Goal: Entertainment & Leisure: Consume media (video, audio)

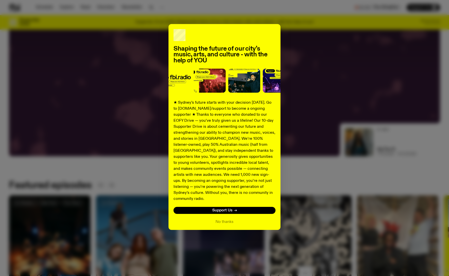
scroll to position [130, 0]
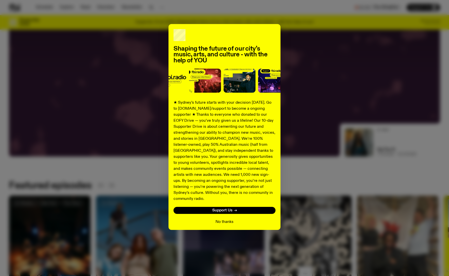
click at [220, 219] on button "No thanks" at bounding box center [225, 222] width 18 height 6
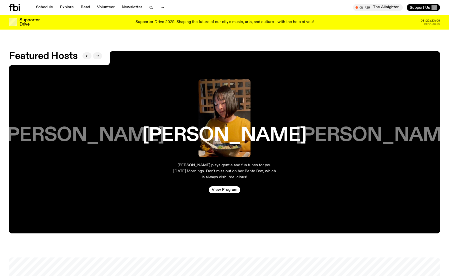
scroll to position [891, 0]
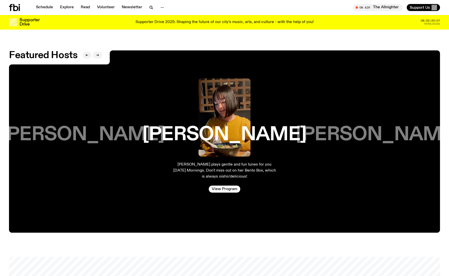
click at [89, 133] on h3 "Matt Do" at bounding box center [83, 134] width 164 height 19
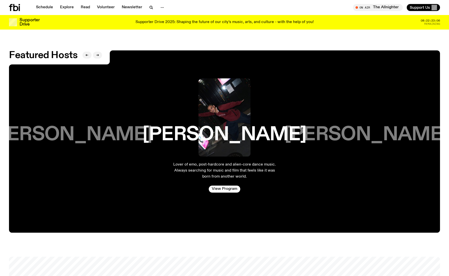
click at [89, 133] on h3 "Jim Kretschmer" at bounding box center [70, 134] width 164 height 19
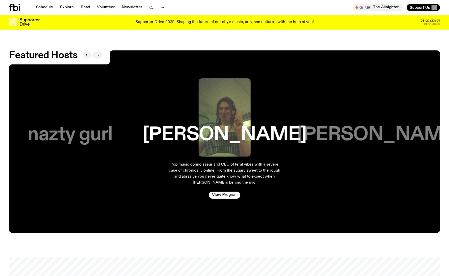
click at [89, 133] on h3 "nazty gurl" at bounding box center [70, 134] width 85 height 19
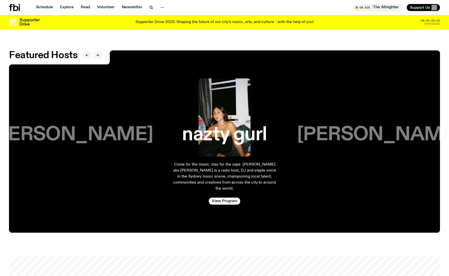
click at [342, 128] on h3 "Jim Kretschmer" at bounding box center [379, 134] width 164 height 19
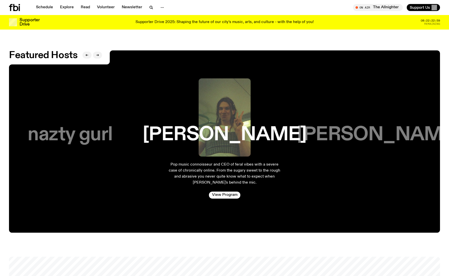
click at [88, 134] on h3 "nazty gurl" at bounding box center [70, 134] width 85 height 19
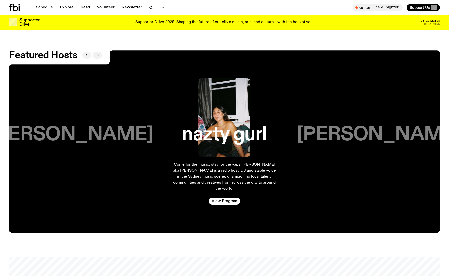
click at [88, 134] on h3 "Harrie Hastings" at bounding box center [71, 134] width 164 height 19
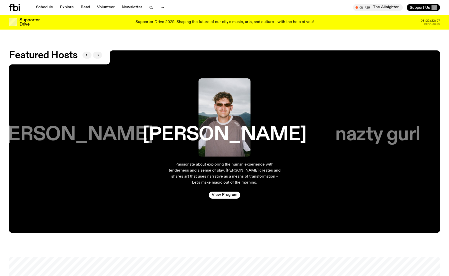
click at [88, 134] on h3 "Kana Frazer" at bounding box center [71, 134] width 164 height 19
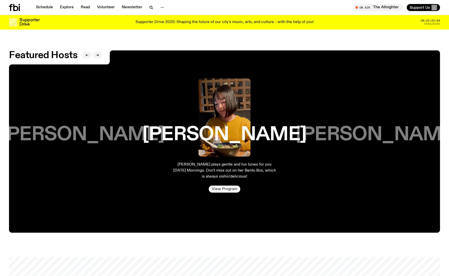
click at [218, 185] on link "View Program" at bounding box center [225, 188] width 32 height 7
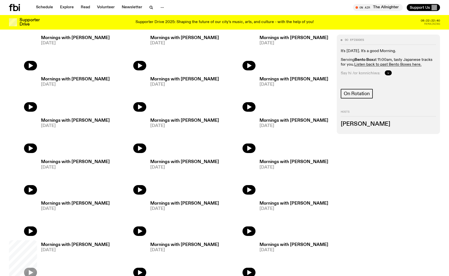
scroll to position [221, 0]
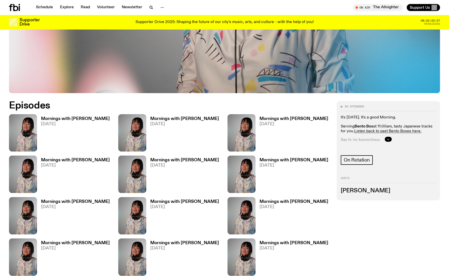
click at [65, 119] on h3 "Mornings with [PERSON_NAME]" at bounding box center [75, 119] width 69 height 4
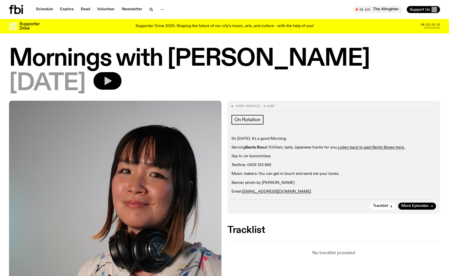
click at [122, 87] on button "button" at bounding box center [108, 81] width 28 height 18
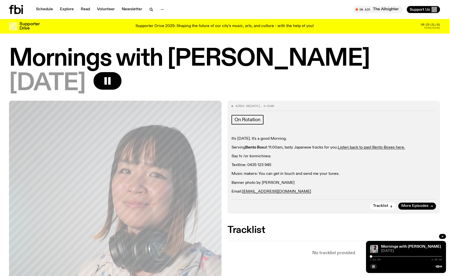
click at [372, 256] on div at bounding box center [371, 256] width 3 height 3
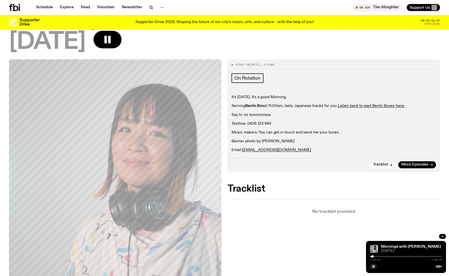
scroll to position [38, 0]
drag, startPoint x: 372, startPoint y: 256, endPoint x: 377, endPoint y: 256, distance: 5.3
click at [377, 256] on div at bounding box center [377, 256] width 3 height 3
click at [382, 256] on div at bounding box center [406, 256] width 72 height 1
click at [386, 256] on div at bounding box center [406, 256] width 72 height 1
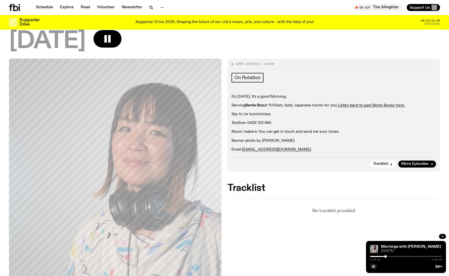
click at [389, 256] on div at bounding box center [406, 256] width 72 height 1
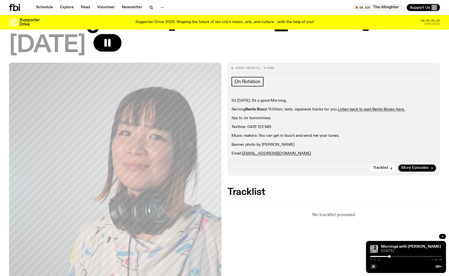
scroll to position [38, 0]
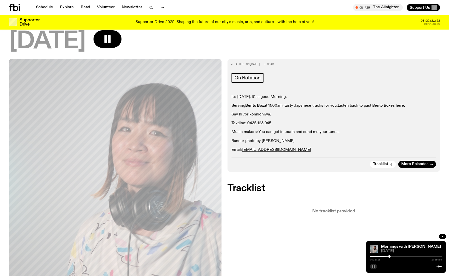
click at [353, 106] on link "Listen back to past Bento Boxes here." at bounding box center [371, 106] width 67 height 4
click at [399, 256] on div at bounding box center [406, 256] width 72 height 1
click at [410, 256] on div at bounding box center [406, 256] width 72 height 1
click at [443, 235] on icon "button" at bounding box center [442, 236] width 3 height 3
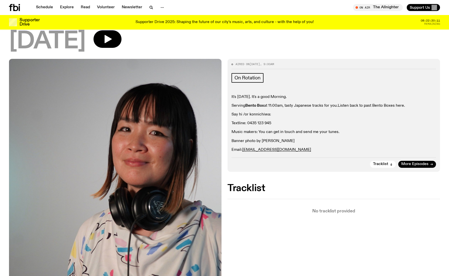
click at [359, 106] on link "Listen back to past Bento Boxes here." at bounding box center [371, 106] width 67 height 4
click at [1, 21] on div "Supporter Drive Supporter Drive 2025: Shaping the future of our city’s music, a…" at bounding box center [224, 22] width 449 height 15
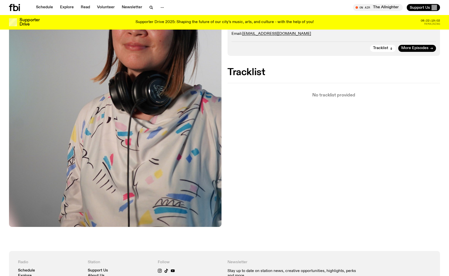
scroll to position [38, 0]
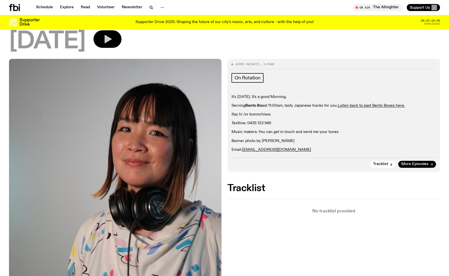
click at [112, 40] on icon "button" at bounding box center [108, 39] width 7 height 8
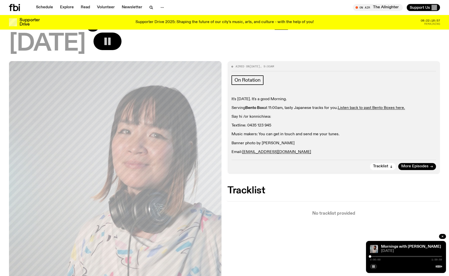
scroll to position [0, 0]
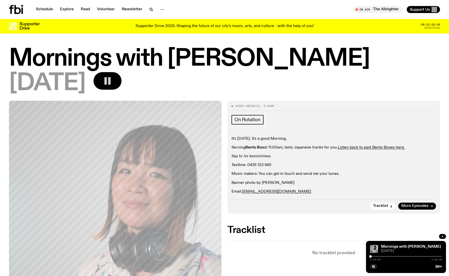
click at [382, 255] on div "0:00:49 1:59:59" at bounding box center [406, 258] width 72 height 6
click at [383, 256] on div at bounding box center [406, 256] width 72 height 1
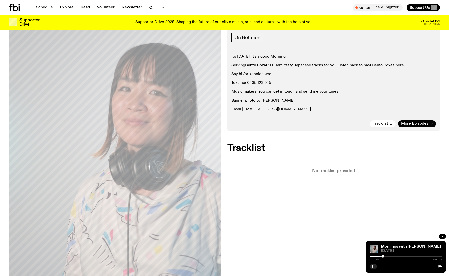
scroll to position [49, 0]
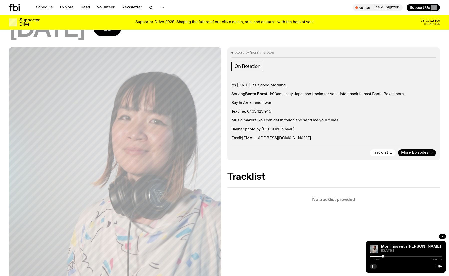
click at [344, 94] on link "Listen back to past Bento Boxes here." at bounding box center [371, 94] width 67 height 4
click at [352, 94] on link "Listen back to past Bento Boxes here." at bounding box center [371, 94] width 67 height 4
click at [374, 267] on rect "button" at bounding box center [374, 266] width 1 height 3
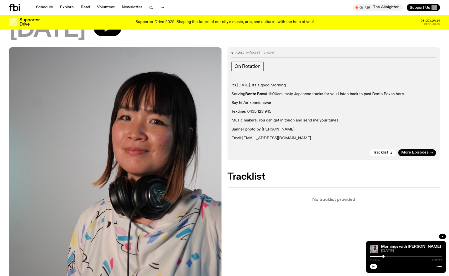
click at [392, 177] on h2 "Tracklist" at bounding box center [334, 176] width 213 height 9
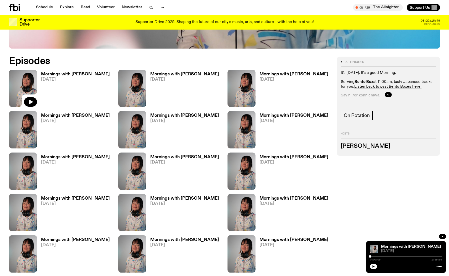
scroll to position [249, 0]
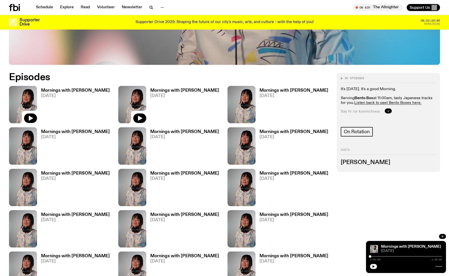
click at [132, 96] on img at bounding box center [132, 104] width 28 height 37
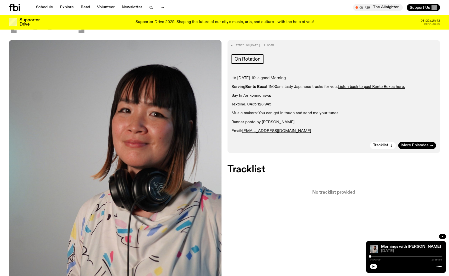
scroll to position [49, 0]
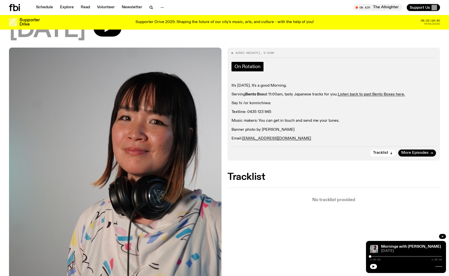
click at [249, 68] on span "On Rotation" at bounding box center [248, 67] width 26 height 6
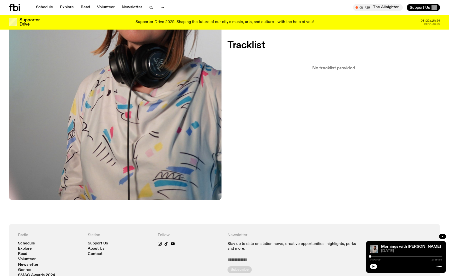
scroll to position [325, 0]
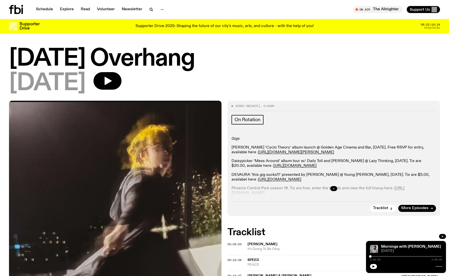
click at [384, 256] on div at bounding box center [406, 256] width 72 height 1
click at [373, 266] on icon "button" at bounding box center [374, 266] width 2 height 3
click at [290, 59] on h1 "[DATE] Overhang" at bounding box center [224, 59] width 431 height 23
